Goal: Browse casually

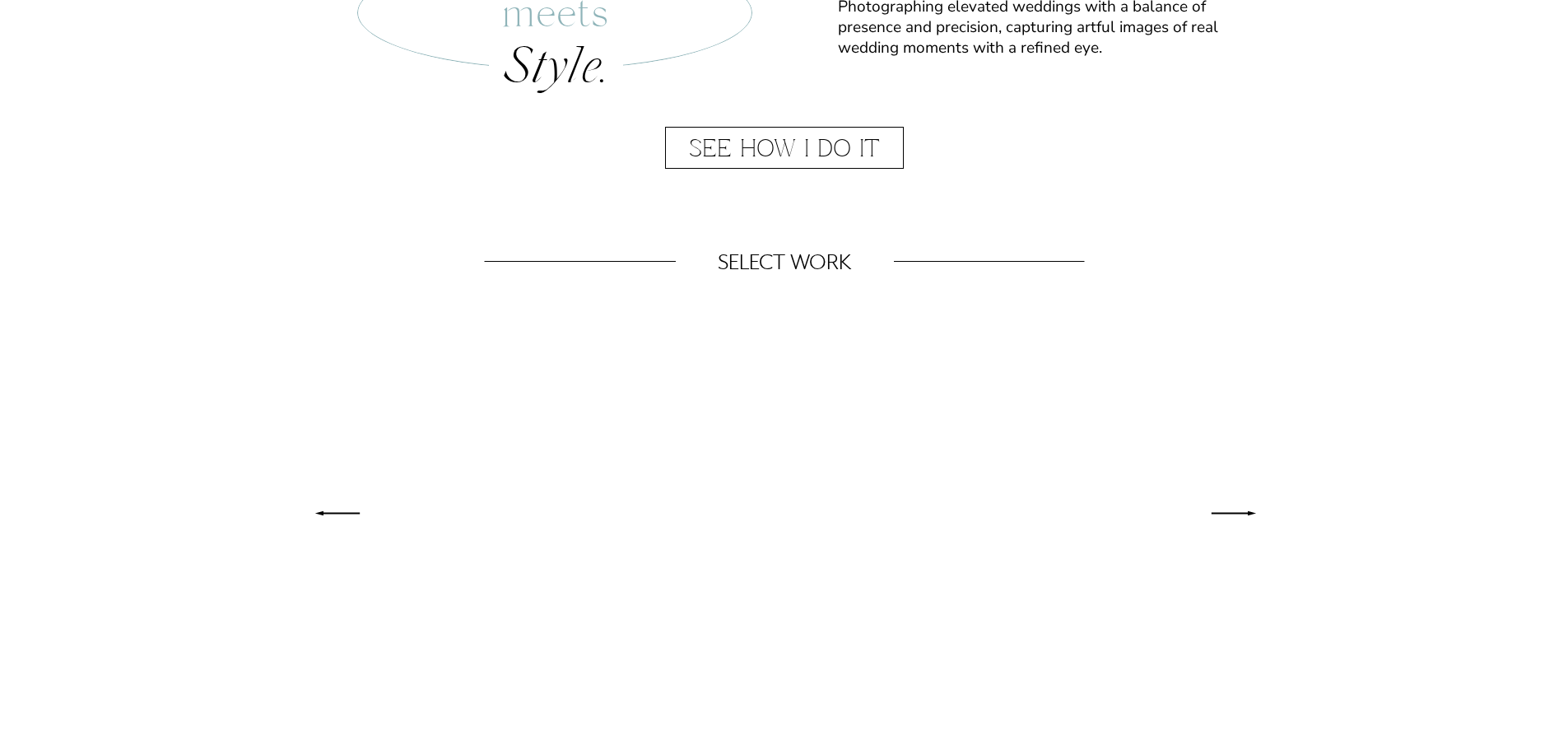
scroll to position [659, 0]
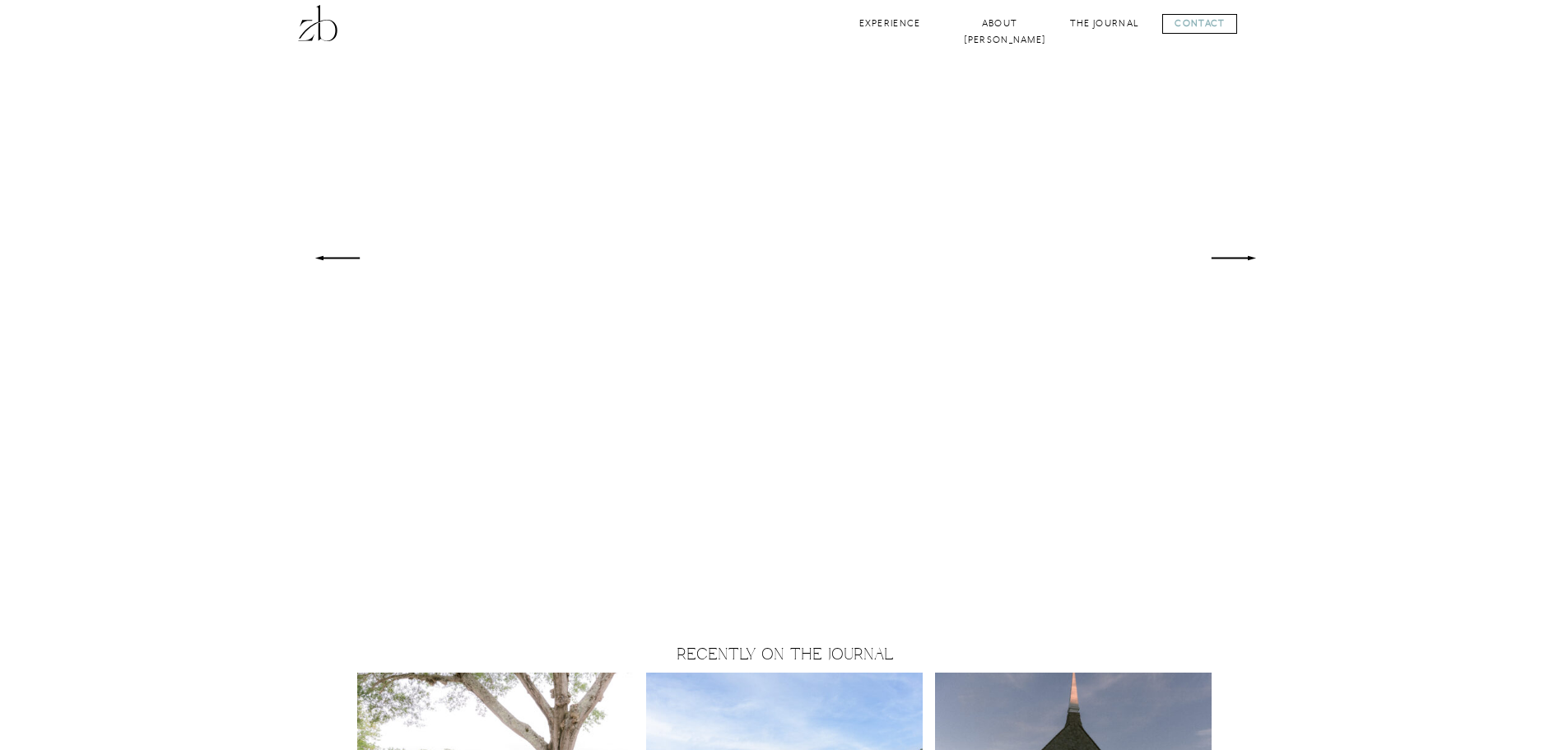
scroll to position [1153, 0]
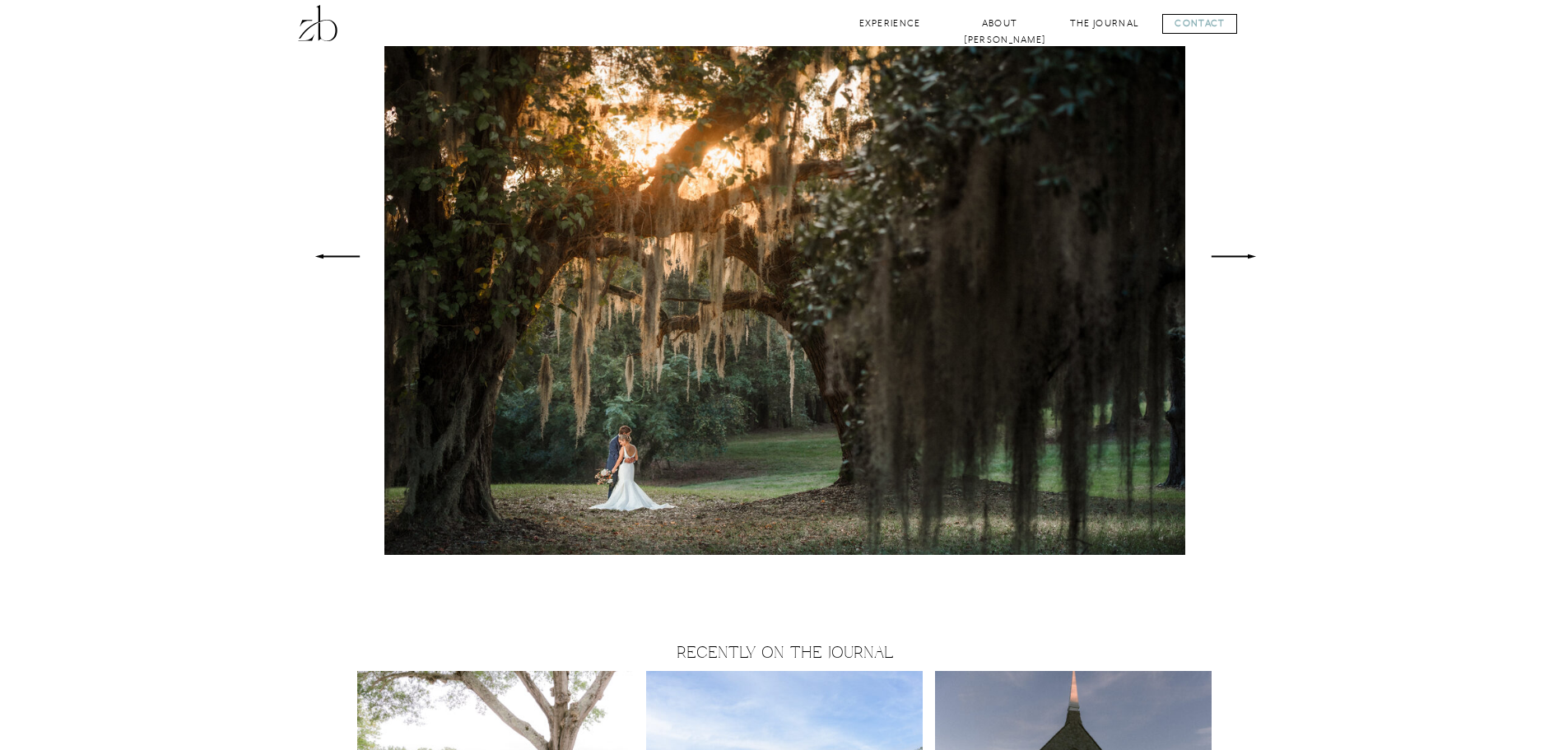
click at [1253, 253] on icon at bounding box center [1234, 256] width 61 height 58
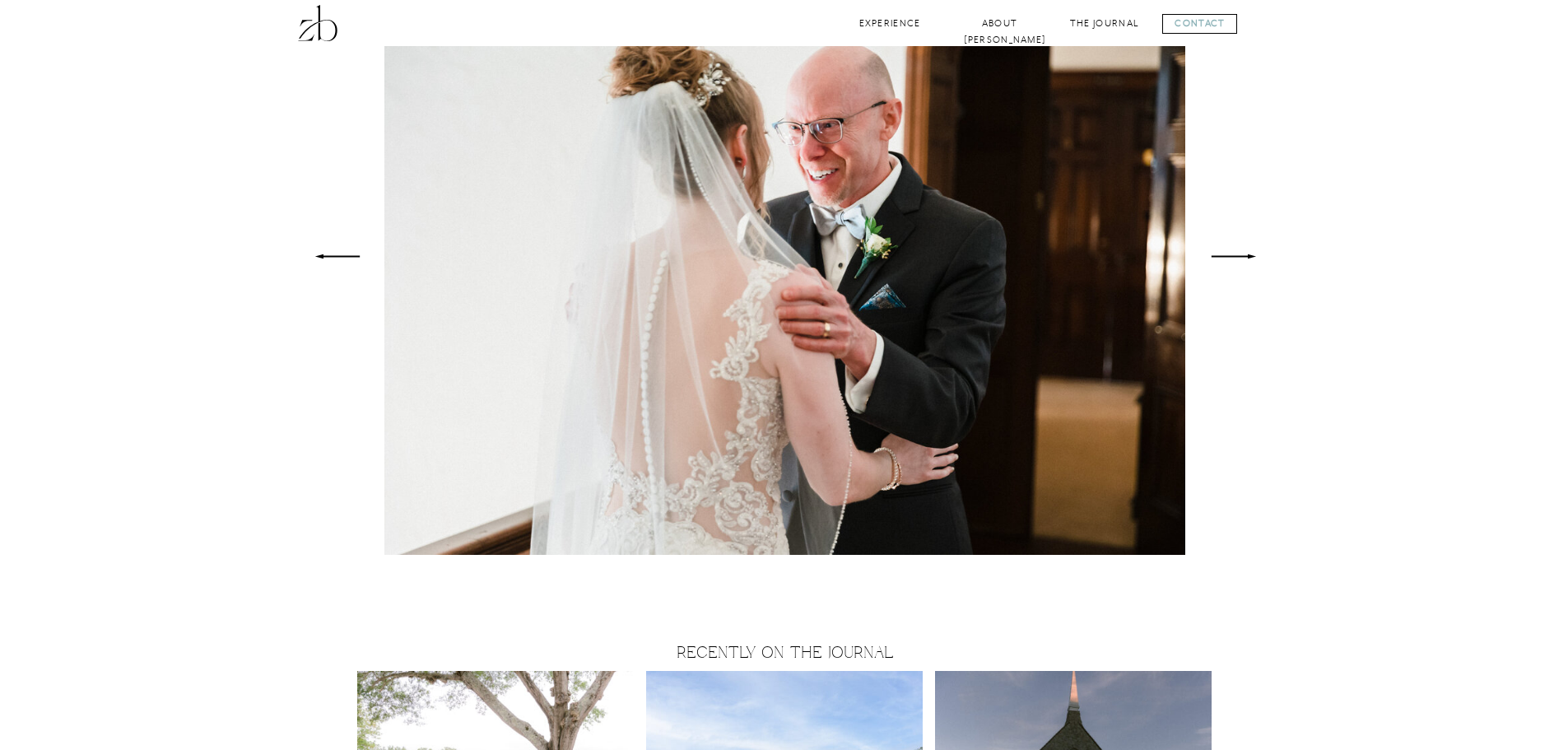
click at [1253, 253] on icon at bounding box center [1234, 256] width 61 height 58
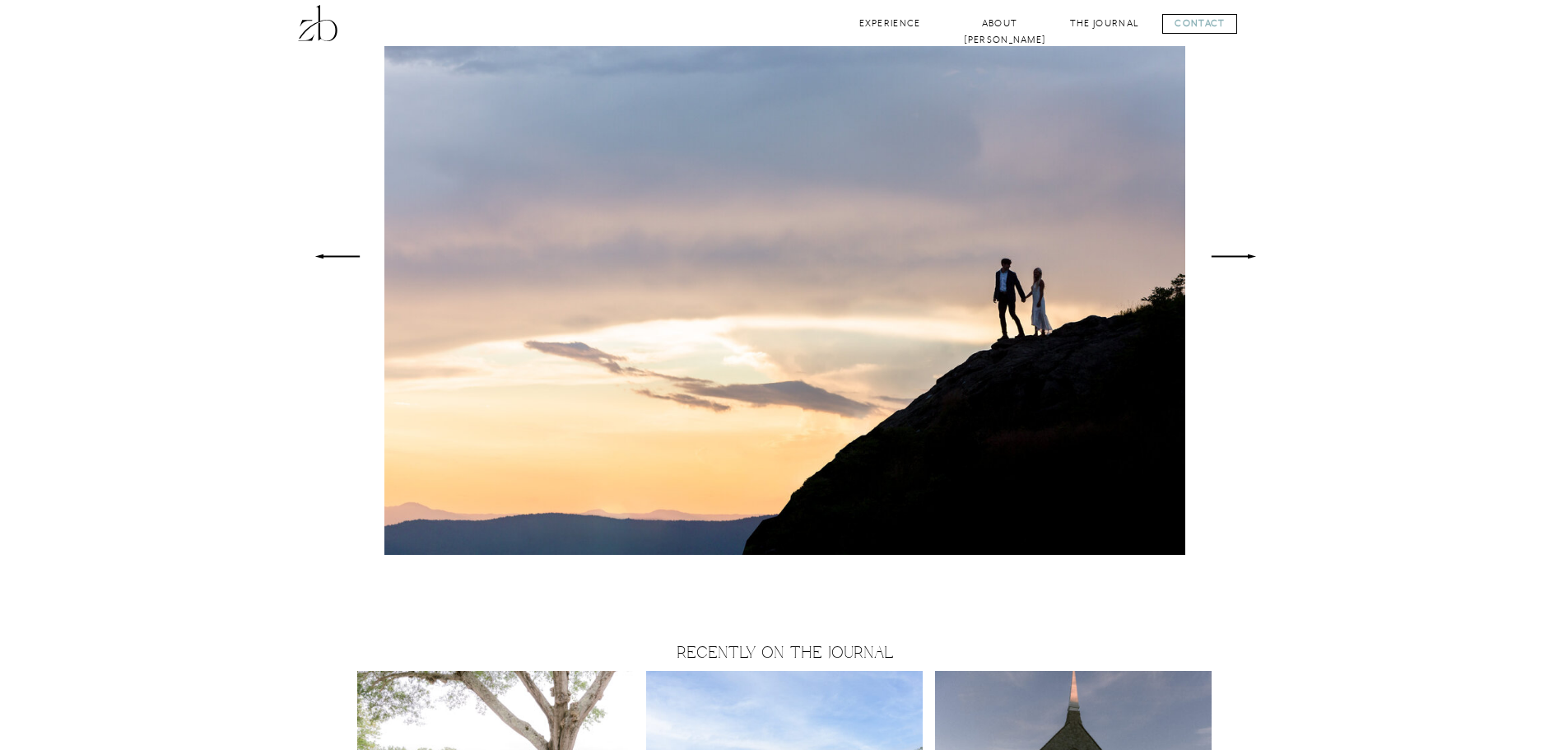
click at [1253, 253] on icon at bounding box center [1234, 256] width 61 height 58
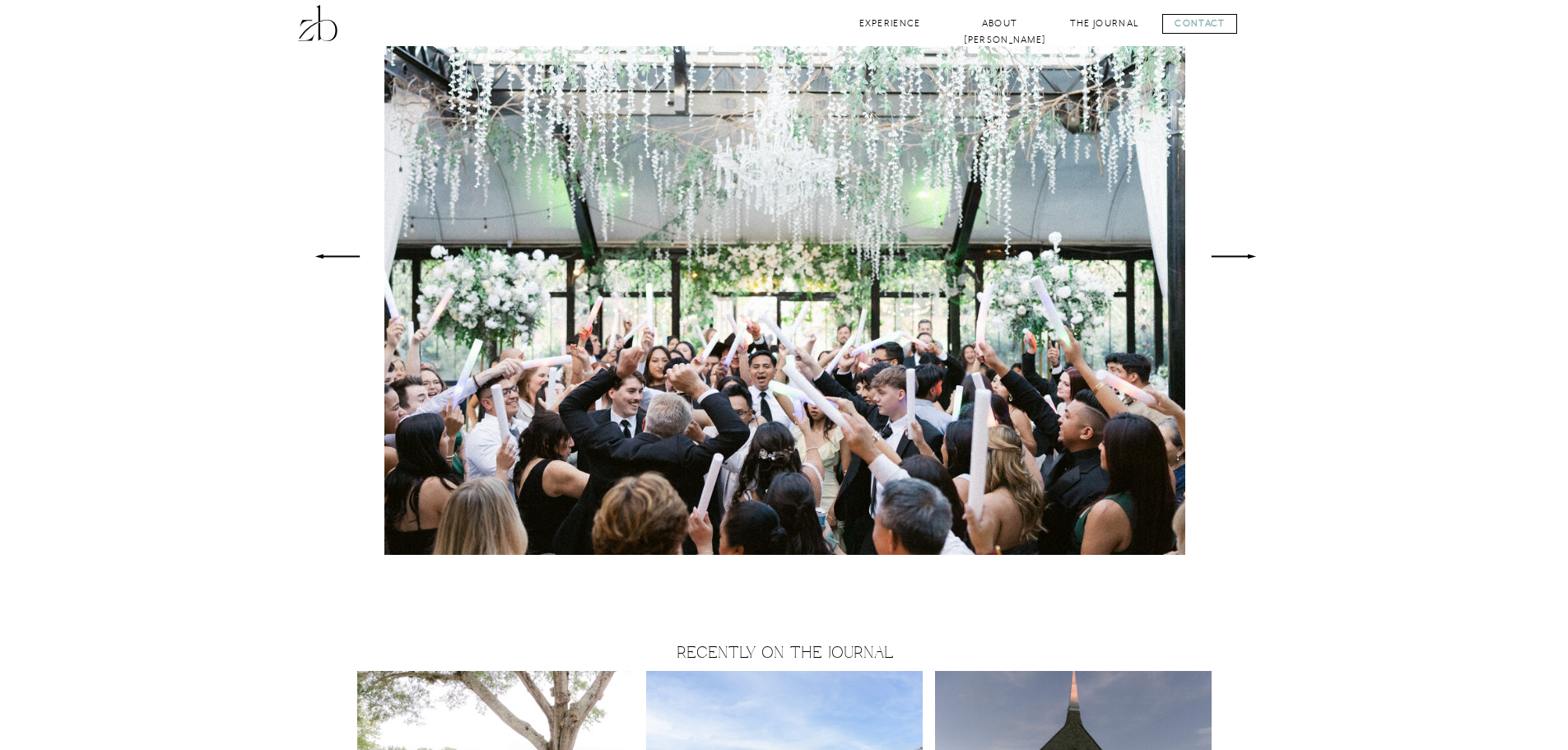
click at [1253, 253] on icon at bounding box center [1234, 256] width 61 height 58
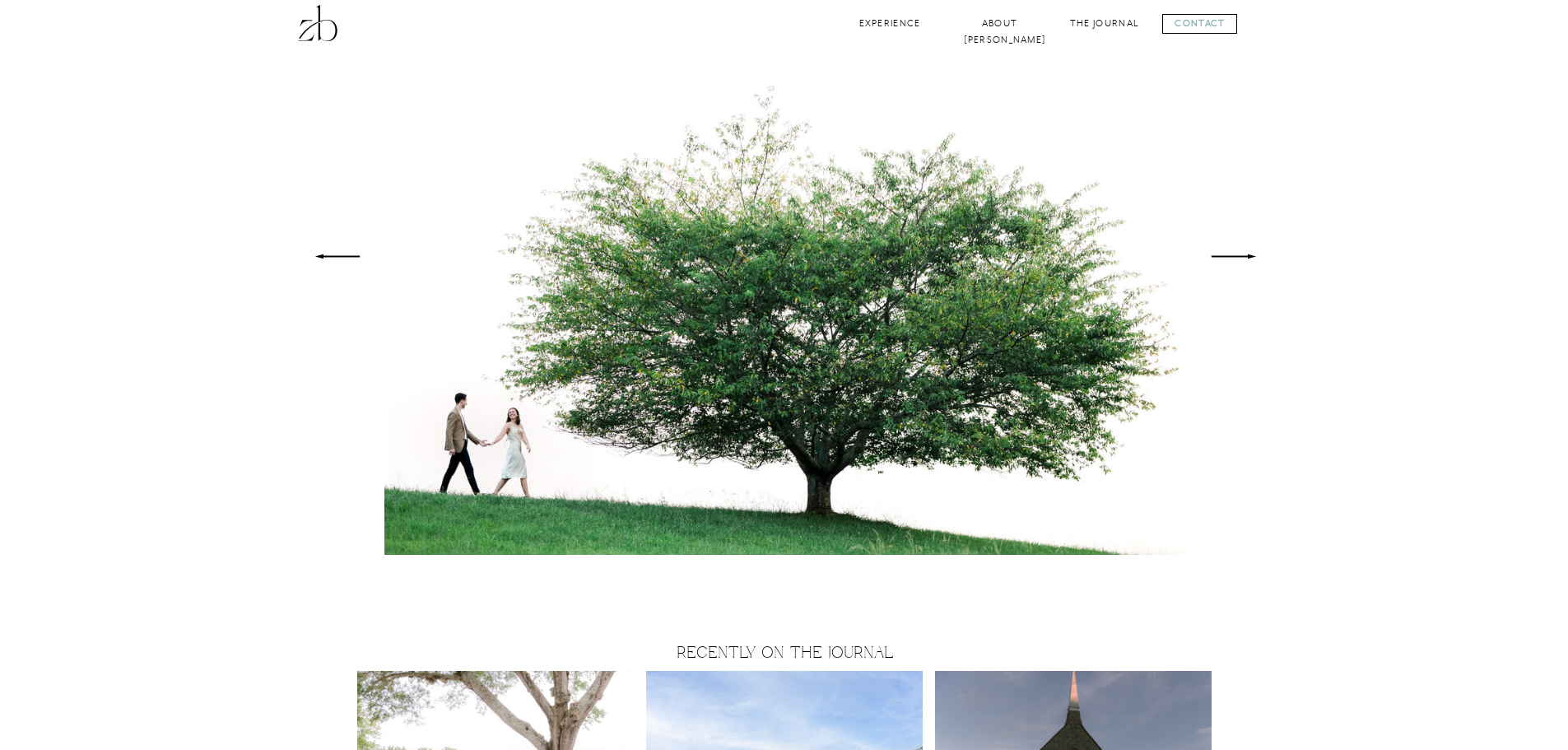
click at [1253, 253] on icon at bounding box center [1234, 256] width 61 height 58
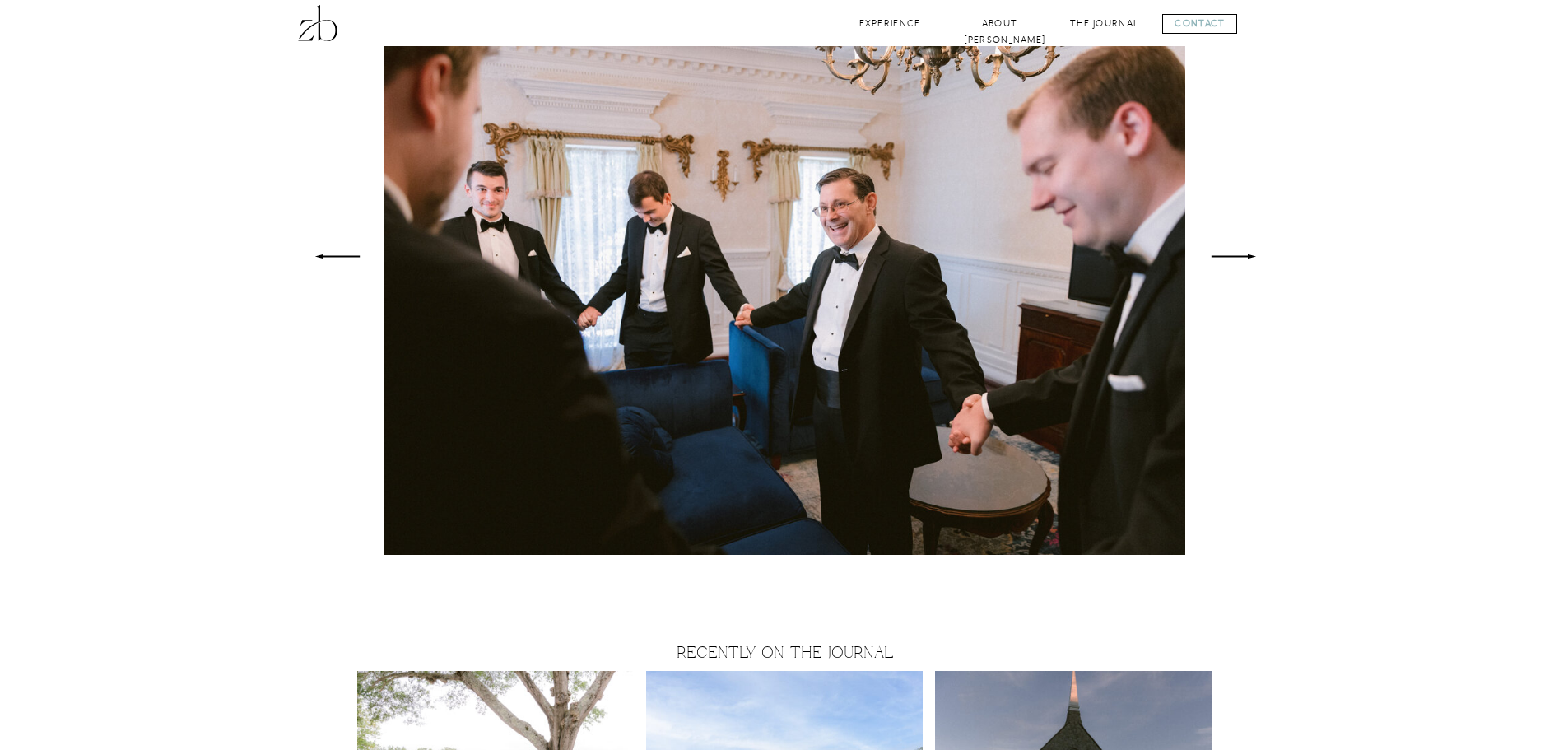
click at [1253, 253] on icon at bounding box center [1234, 256] width 61 height 58
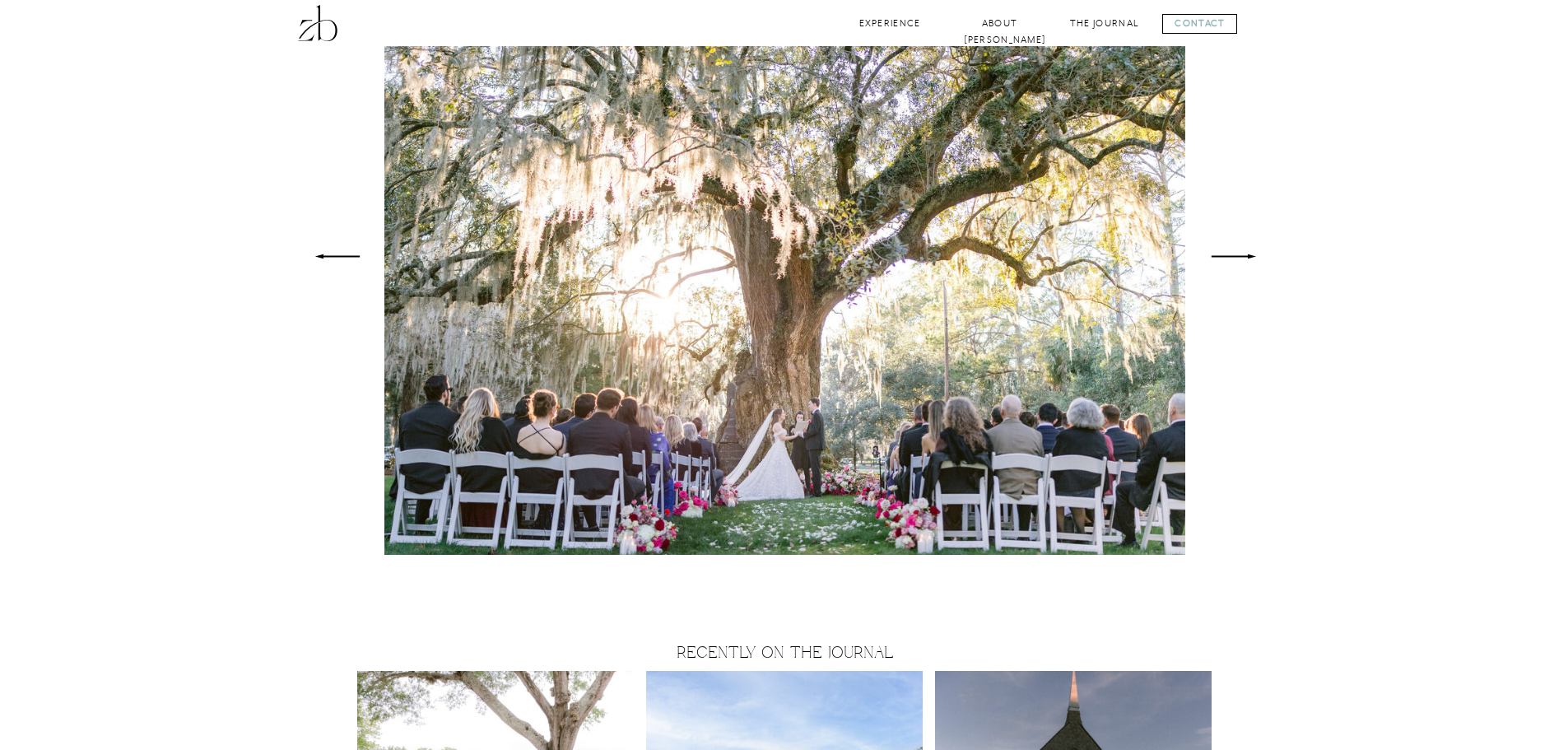
click at [1253, 253] on icon at bounding box center [1234, 256] width 61 height 58
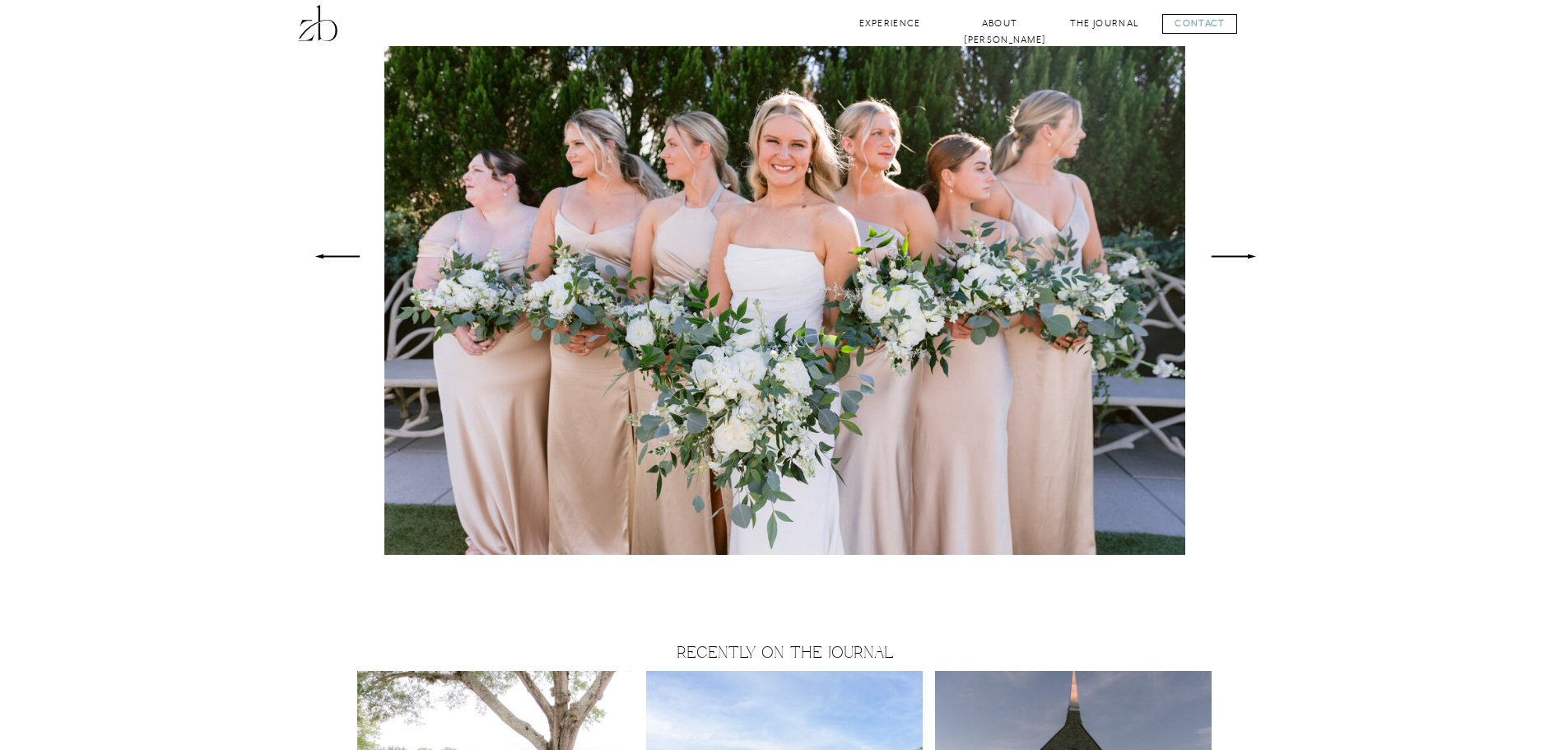
click at [1253, 253] on icon at bounding box center [1234, 256] width 61 height 58
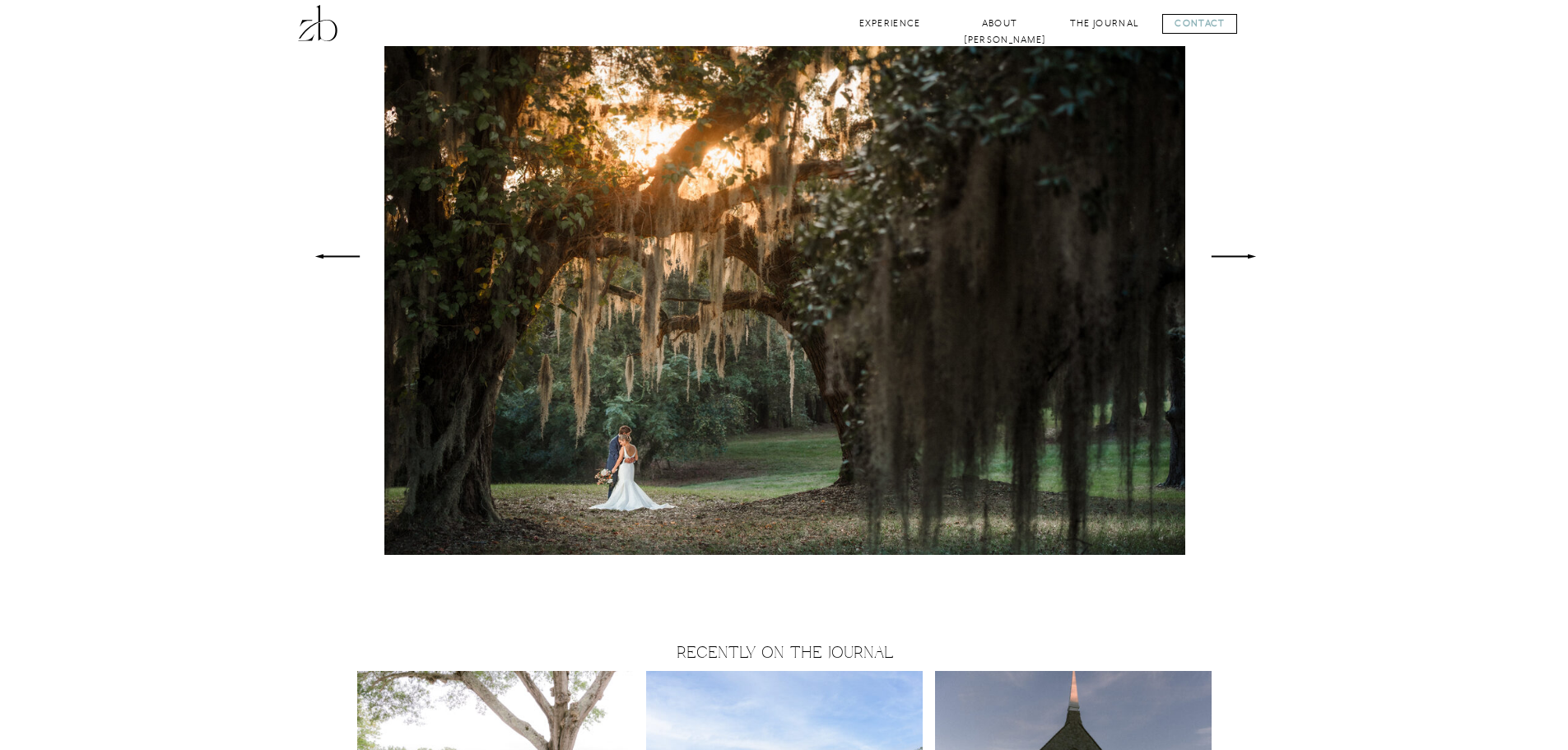
click at [1253, 253] on icon at bounding box center [1234, 256] width 61 height 58
